Goal: Communication & Community: Answer question/provide support

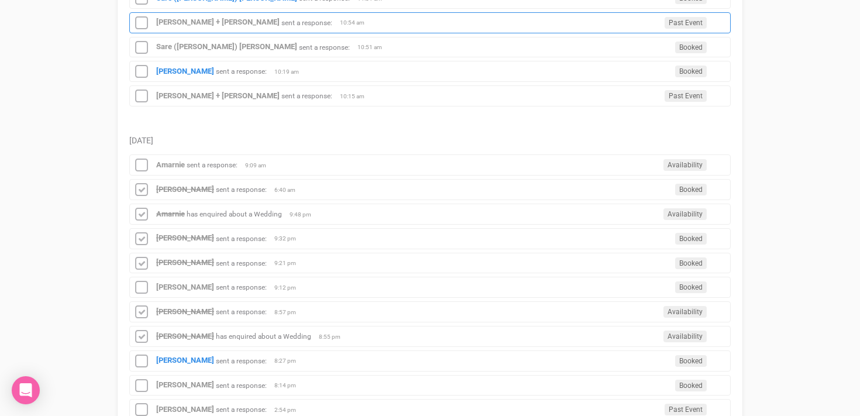
scroll to position [273, 0]
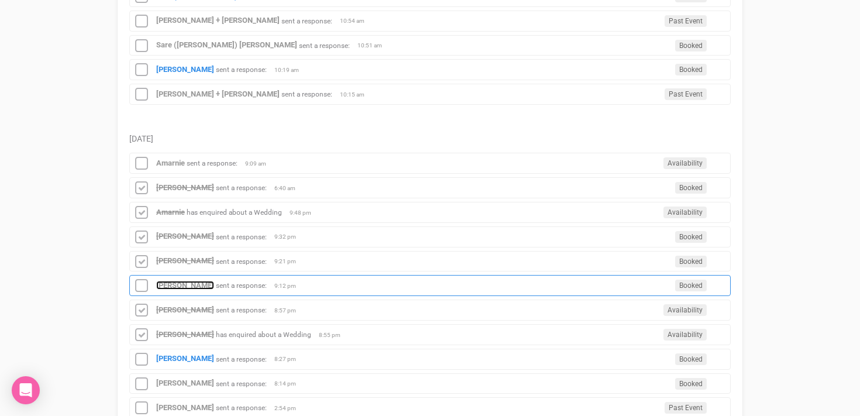
click at [186, 287] on strong "[PERSON_NAME]" at bounding box center [185, 285] width 58 height 9
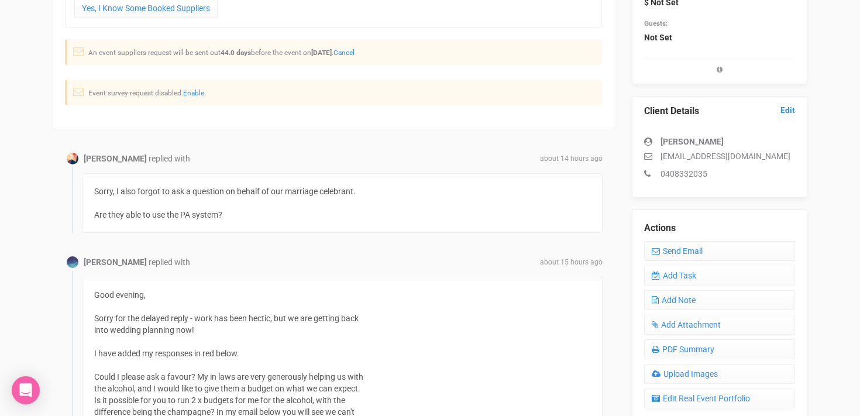
scroll to position [244, 0]
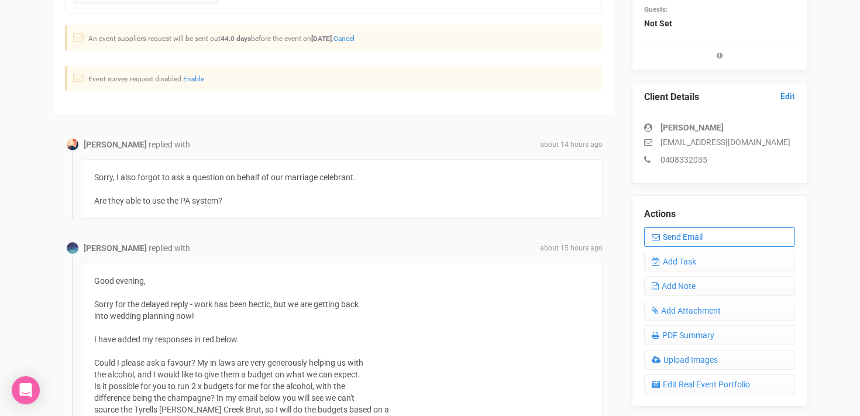
click at [671, 232] on link "Send Email" at bounding box center [719, 237] width 151 height 20
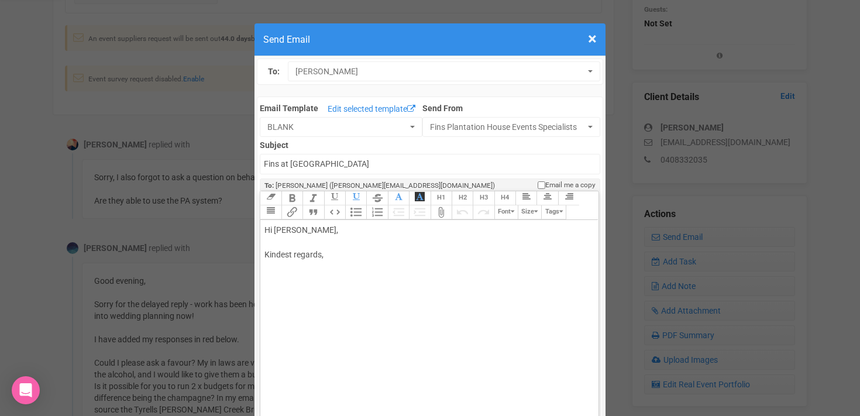
drag, startPoint x: 307, startPoint y: 230, endPoint x: 339, endPoint y: 230, distance: 32.8
click at [339, 230] on div "Hi [PERSON_NAME], Kindest regards," at bounding box center [426, 254] width 325 height 61
drag, startPoint x: 263, startPoint y: 231, endPoint x: 377, endPoint y: 293, distance: 129.3
click at [377, 293] on trix-editor "Hi [PERSON_NAME], Kindest regards," at bounding box center [429, 345] width 338 height 250
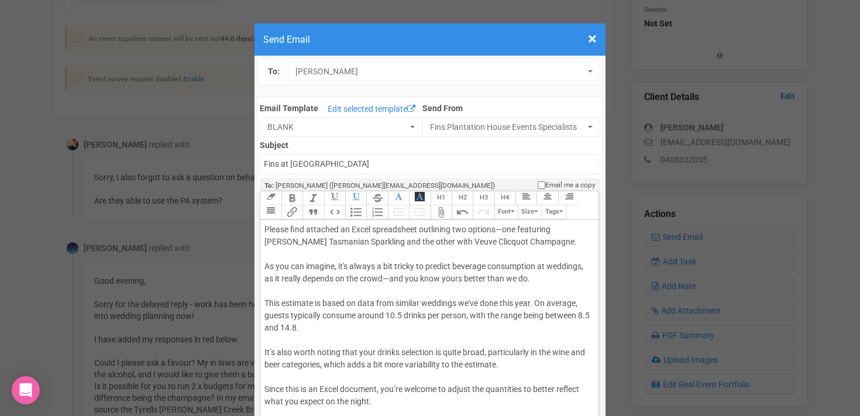
scroll to position [41, 0]
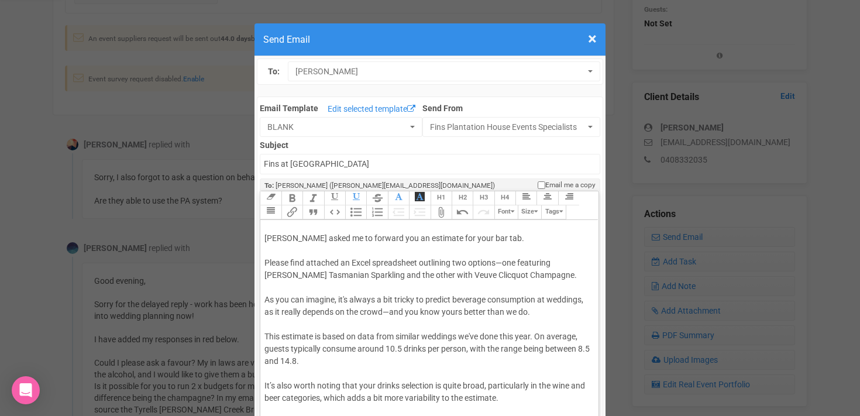
click at [504, 262] on div "Hi [PERSON_NAME], I hope the wedding preparations are going well! [PERSON_NAME]…" at bounding box center [426, 385] width 325 height 405
drag, startPoint x: 517, startPoint y: 262, endPoint x: 549, endPoint y: 262, distance: 32.2
click at [549, 262] on div "Hi [PERSON_NAME], I hope the wedding preparations are going well! [PERSON_NAME]…" at bounding box center [426, 385] width 325 height 405
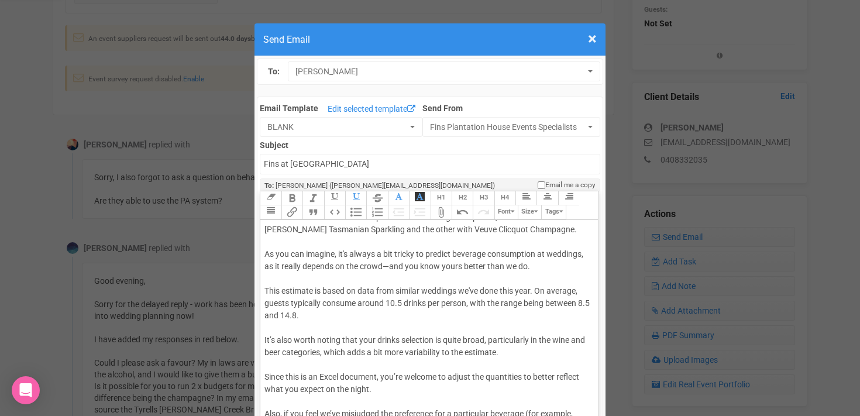
scroll to position [100, 0]
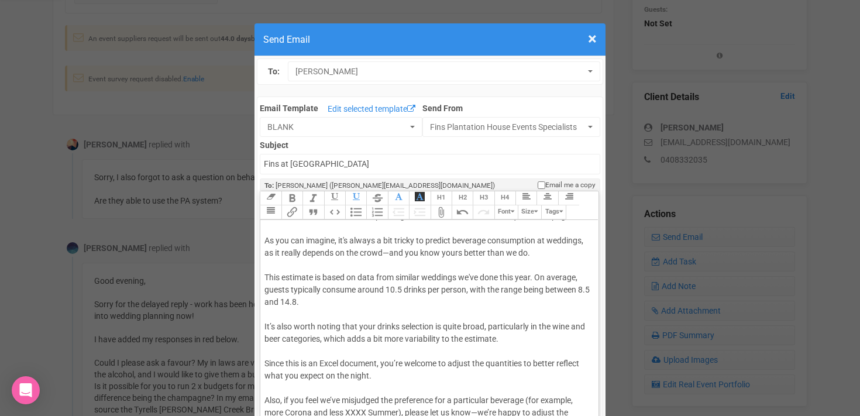
click at [345, 239] on div "Hi [PERSON_NAME], I hope the wedding preparations are going well! [PERSON_NAME]…" at bounding box center [426, 326] width 325 height 405
click at [588, 242] on div "Hi [PERSON_NAME], I hope the wedding preparations are going well! [PERSON_NAME]…" at bounding box center [426, 326] width 325 height 405
click at [390, 253] on div "Hi [PERSON_NAME], I hope the wedding preparations are going well! [PERSON_NAME]…" at bounding box center [426, 326] width 325 height 405
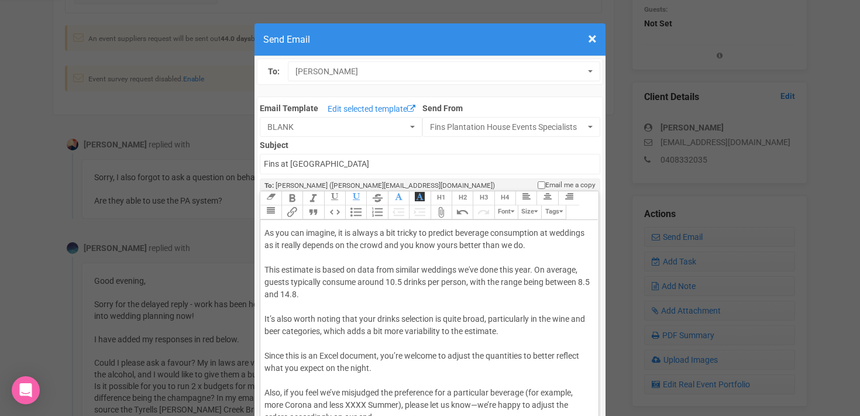
click at [474, 269] on div "Hi [PERSON_NAME], I hope the wedding preparations are going well! [PERSON_NAME]…" at bounding box center [426, 318] width 325 height 405
drag, startPoint x: 504, startPoint y: 283, endPoint x: 534, endPoint y: 282, distance: 30.4
click at [534, 282] on div "Hi [PERSON_NAME], I hope the wedding preparations are going well! [PERSON_NAME]…" at bounding box center [426, 318] width 325 height 405
click at [343, 292] on div "Hi [PERSON_NAME], I hope the wedding preparations are going well! [PERSON_NAME]…" at bounding box center [426, 318] width 325 height 405
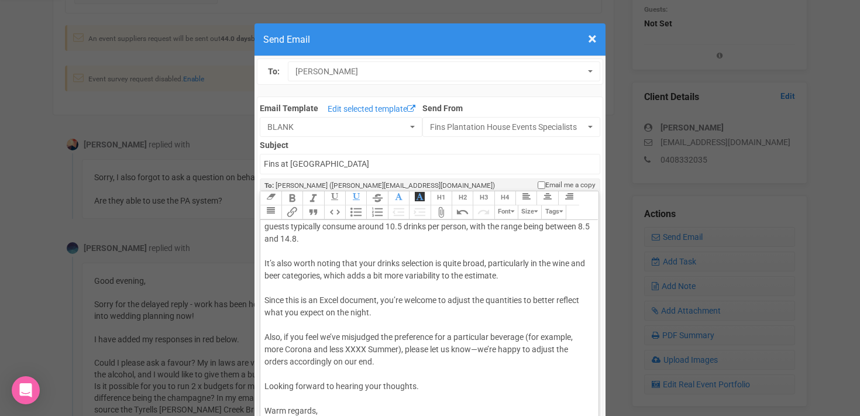
scroll to position [164, 0]
click at [270, 262] on div "Hi [PERSON_NAME], I hope the wedding preparations are going well! [PERSON_NAME]…" at bounding box center [426, 262] width 325 height 405
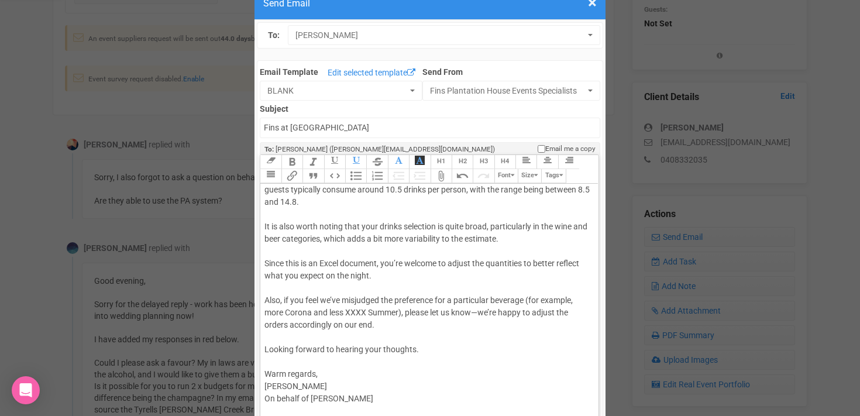
click at [397, 261] on div "Hi [PERSON_NAME], I hope the wedding preparations are going well! [PERSON_NAME]…" at bounding box center [426, 226] width 325 height 405
click at [335, 299] on div "Hi [PERSON_NAME], I hope the wedding preparations are going well! [PERSON_NAME]…" at bounding box center [426, 226] width 325 height 405
click at [480, 311] on div "Hi [PERSON_NAME], I hope the wedding preparations are going well! [PERSON_NAME]…" at bounding box center [426, 226] width 325 height 405
click at [477, 314] on div "Hi [PERSON_NAME], I hope the wedding preparations are going well! [PERSON_NAME]…" at bounding box center [426, 226] width 325 height 405
drag, startPoint x: 290, startPoint y: 325, endPoint x: 372, endPoint y: 324, distance: 81.9
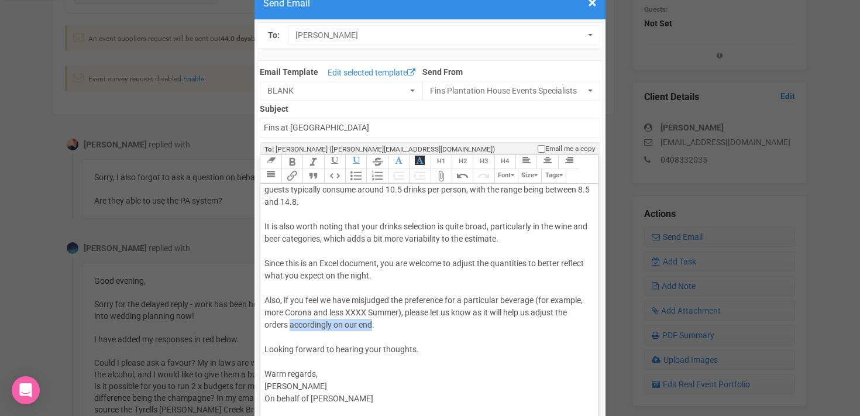
click at [372, 324] on div "Hi [PERSON_NAME], I hope the wedding preparations are going well! [PERSON_NAME]…" at bounding box center [426, 226] width 325 height 405
click at [403, 324] on div "Hi [PERSON_NAME], I hope the wedding preparations are going well! [PERSON_NAME]…" at bounding box center [426, 226] width 325 height 405
drag, startPoint x: 291, startPoint y: 373, endPoint x: 266, endPoint y: 373, distance: 25.2
click at [266, 373] on div "Hi [PERSON_NAME], I hope the wedding preparations are going well! [PERSON_NAME]…" at bounding box center [426, 226] width 325 height 405
type trix-editor "<div>Hi [PERSON_NAME],<br><br>I hope the wedding preparations are going well!<b…"
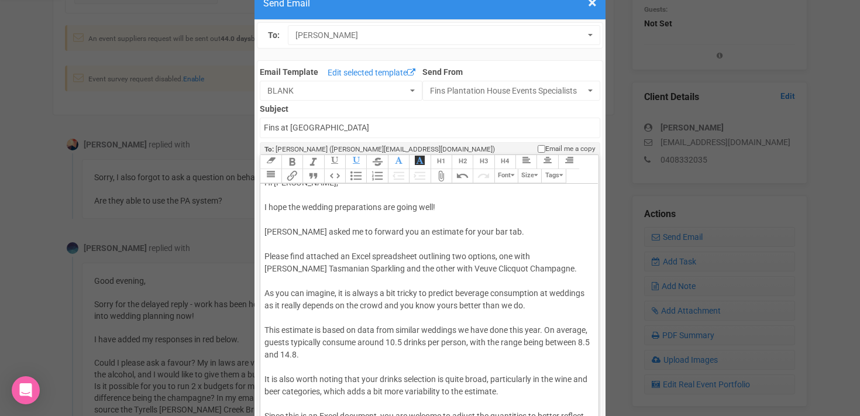
scroll to position [50, 0]
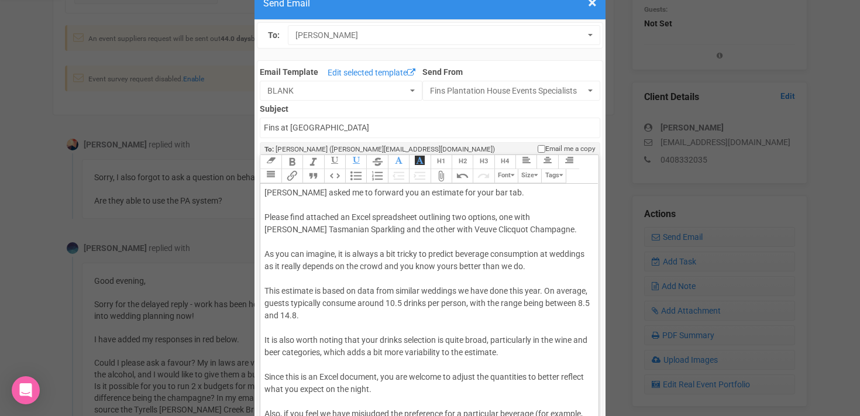
click at [274, 243] on div "Hi [PERSON_NAME], I hope the wedding preparations are going well! [PERSON_NAME]…" at bounding box center [426, 339] width 325 height 405
click at [262, 128] on input "Fins at [GEOGRAPHIC_DATA]" at bounding box center [430, 128] width 340 height 20
click at [374, 128] on input "Accounts - Fins at [GEOGRAPHIC_DATA]" at bounding box center [430, 128] width 340 height 20
click at [333, 129] on input "Accounts - Fins at [GEOGRAPHIC_DATA]" at bounding box center [430, 128] width 340 height 20
click at [408, 129] on input "Accounts - Fins at [GEOGRAPHIC_DATA]" at bounding box center [430, 128] width 340 height 20
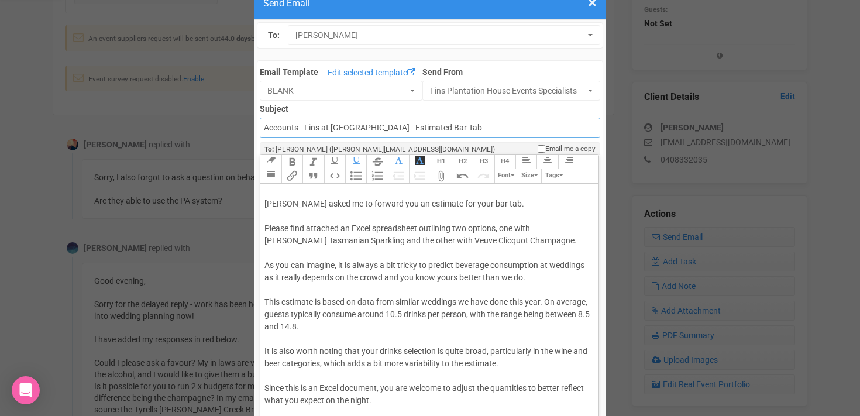
scroll to position [36, 0]
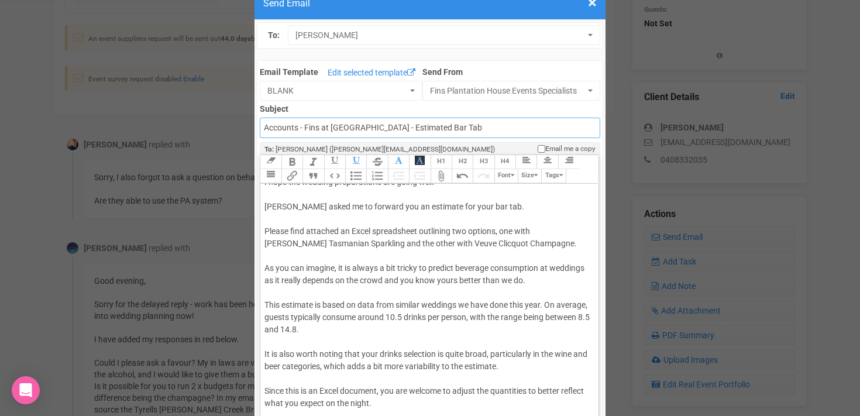
type input "Accounts - Fins at [GEOGRAPHIC_DATA] - Estimated Bar Tab"
click at [280, 256] on div "Hi [PERSON_NAME], I hope the wedding preparations are going well! [PERSON_NAME]…" at bounding box center [426, 354] width 325 height 405
click at [441, 180] on button "Attach Files" at bounding box center [441, 176] width 21 height 14
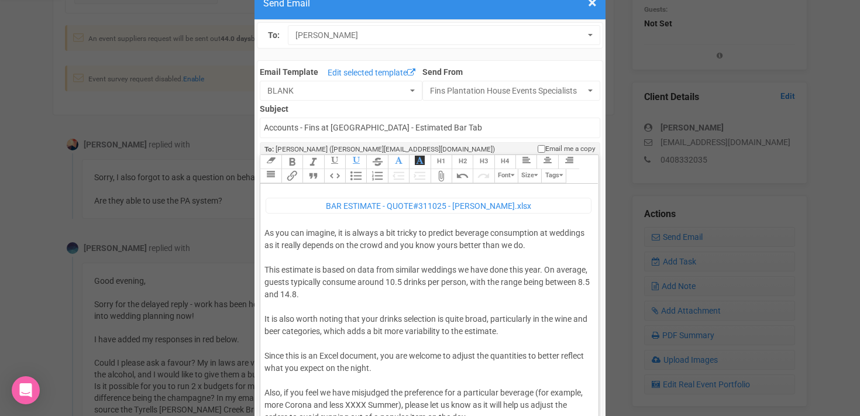
scroll to position [101, 0]
click at [401, 246] on div "Hi [PERSON_NAME], I hope the wedding preparations are going well! [PERSON_NAME]…" at bounding box center [426, 304] width 325 height 435
click at [389, 244] on div "Hi [PERSON_NAME], I hope the wedding preparations are going well! [PERSON_NAME]…" at bounding box center [426, 304] width 325 height 435
click at [501, 283] on div "Hi [PERSON_NAME], I hope the wedding preparations are going well! [PERSON_NAME]…" at bounding box center [426, 304] width 325 height 435
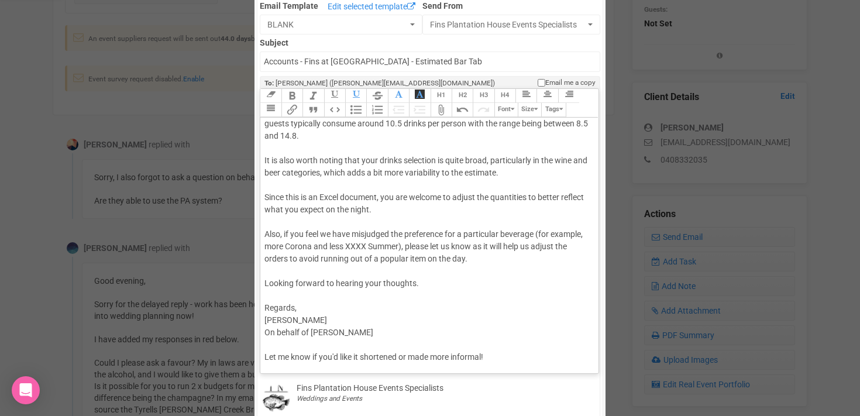
scroll to position [105, 0]
click at [309, 302] on div "Hi [PERSON_NAME], I hope the wedding preparations are going well! [PERSON_NAME]…" at bounding box center [426, 143] width 325 height 435
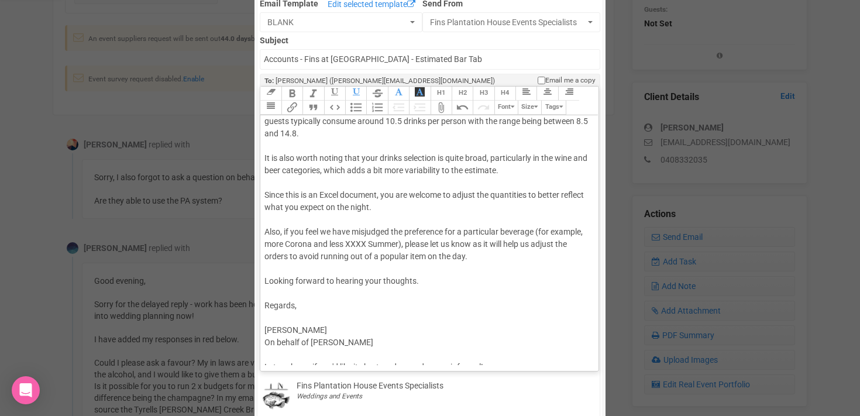
scroll to position [205, 0]
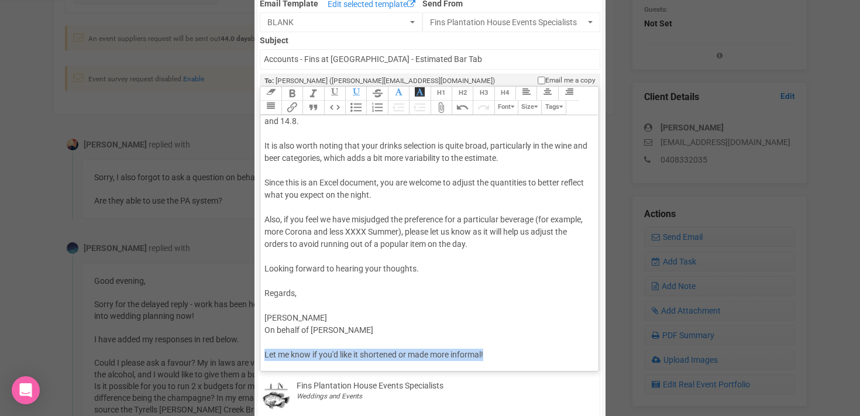
drag, startPoint x: 265, startPoint y: 354, endPoint x: 541, endPoint y: 349, distance: 275.6
click at [541, 349] on div "Hi [PERSON_NAME], I hope the wedding preparations are going well! [PERSON_NAME]…" at bounding box center [426, 137] width 325 height 447
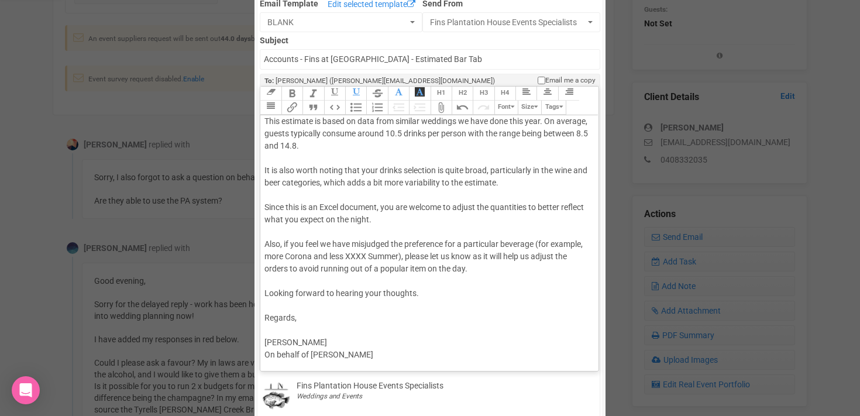
scroll to position [181, 0]
type trix-editor "<div>Hi [PERSON_NAME],<br><br>I hope the wedding preparations are going well!<b…"
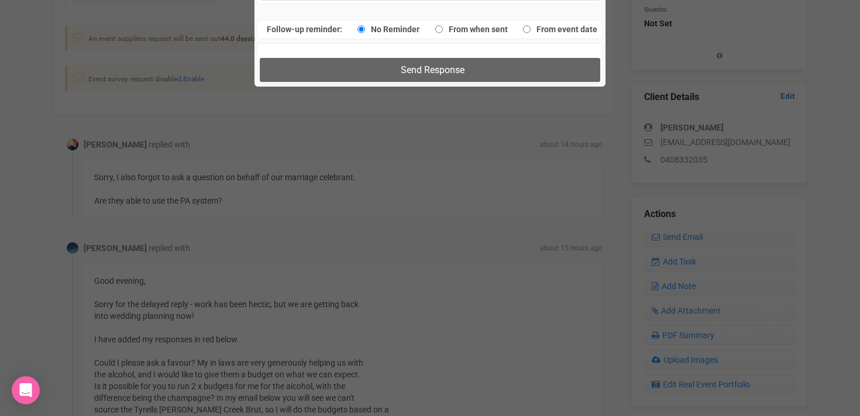
scroll to position [913, 0]
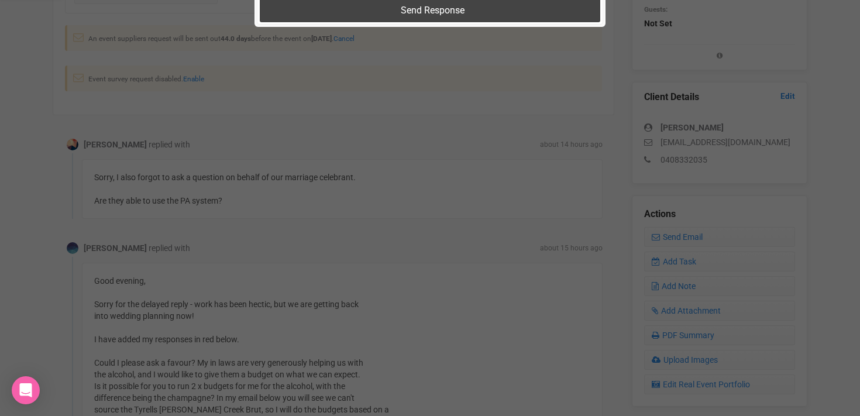
click at [411, 8] on span "Send Response" at bounding box center [433, 10] width 64 height 11
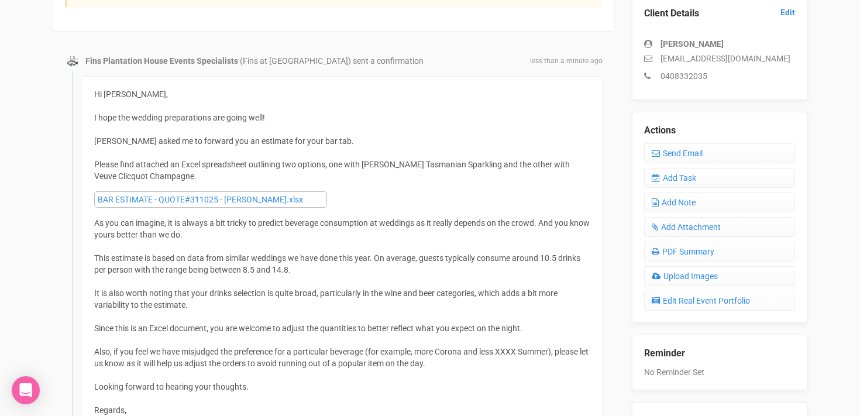
scroll to position [346, 0]
